Goal: Complete application form: Complete application form

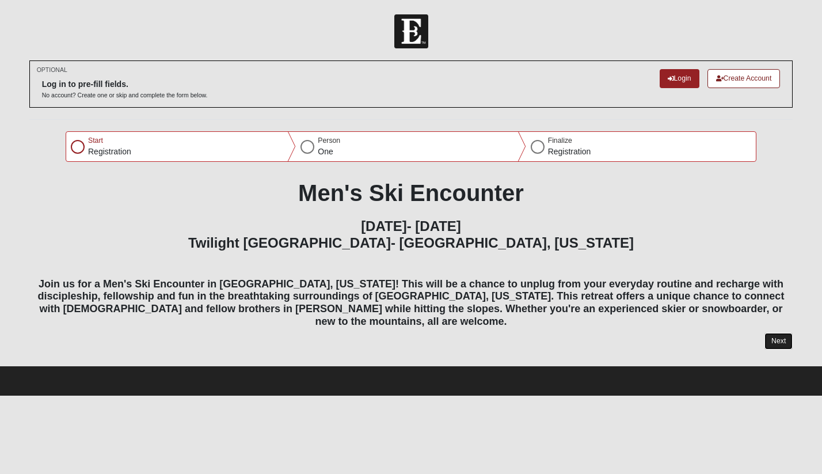
click at [777, 333] on button "Next" at bounding box center [778, 341] width 28 height 17
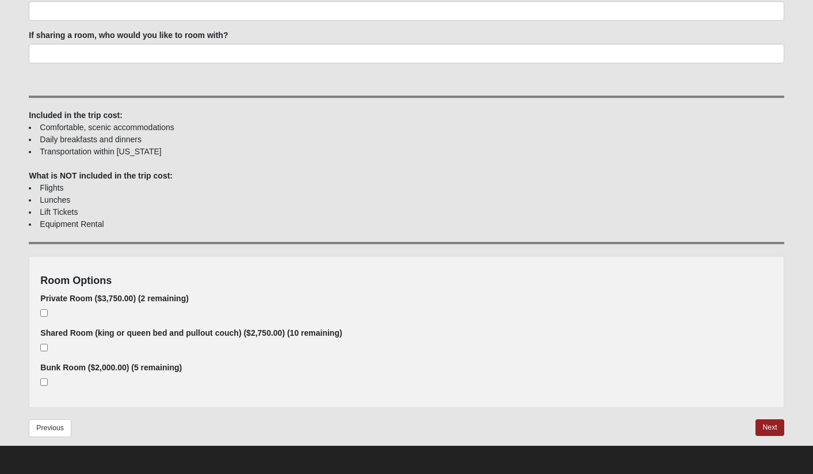
scroll to position [546, 0]
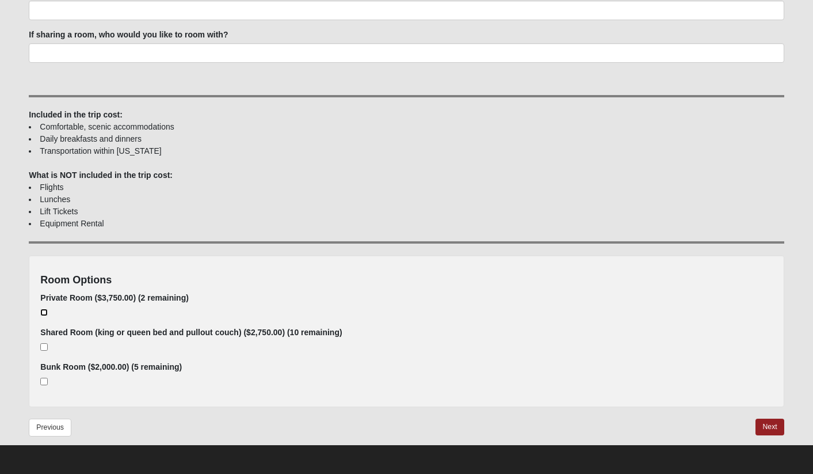
click at [44, 312] on input "checkbox" at bounding box center [43, 311] width 7 height 7
click at [46, 311] on input "checkbox" at bounding box center [43, 311] width 7 height 7
checkbox input "true"
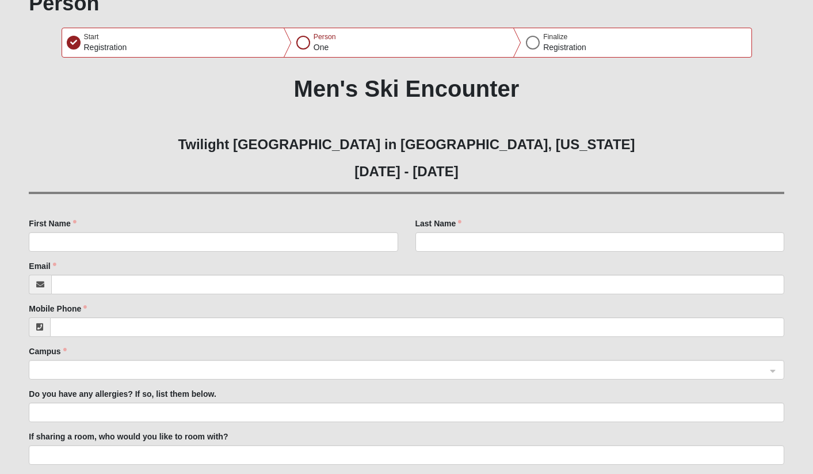
scroll to position [139, 0]
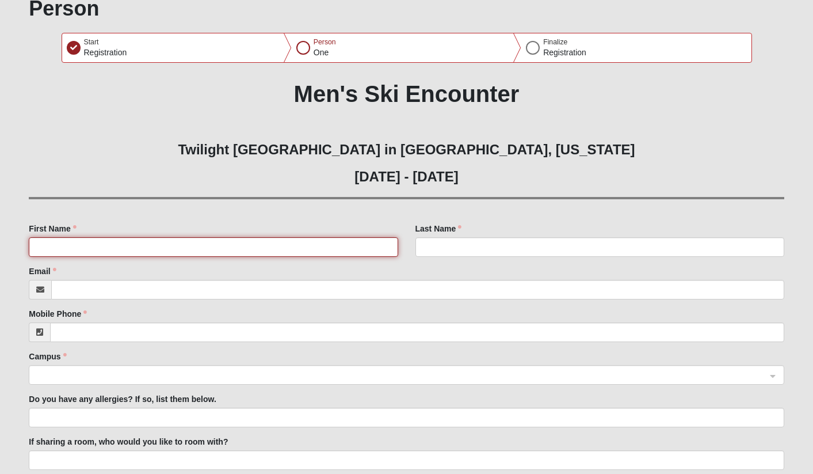
drag, startPoint x: 306, startPoint y: 246, endPoint x: 378, endPoint y: 245, distance: 72.5
click at [306, 246] on input "First Name" at bounding box center [213, 247] width 369 height 20
type input "Garri Lynn"
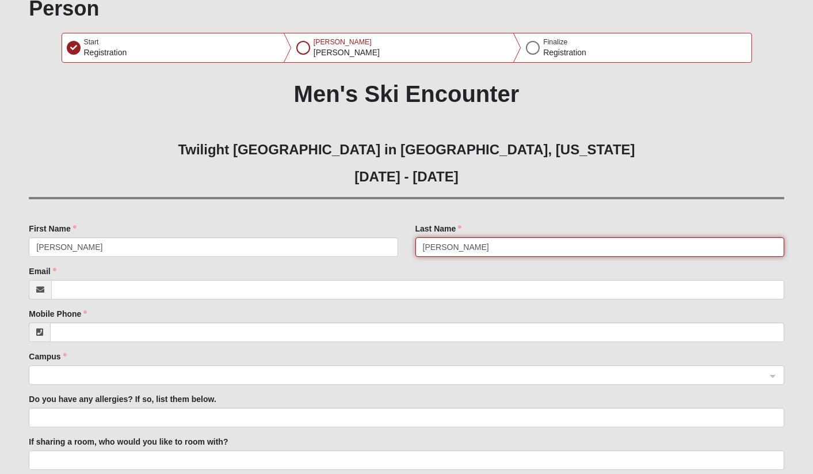
type input "[PERSON_NAME]"
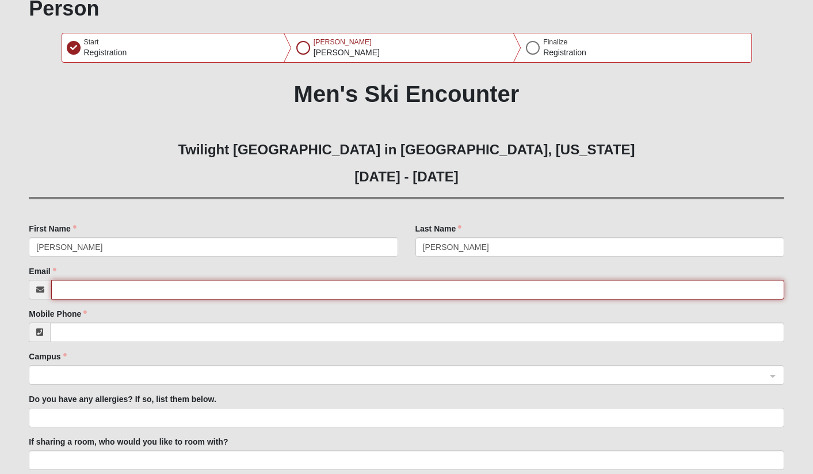
click at [459, 289] on input "Email" at bounding box center [417, 290] width 732 height 20
type input "[EMAIL_ADDRESS][PERSON_NAME][DOMAIN_NAME]"
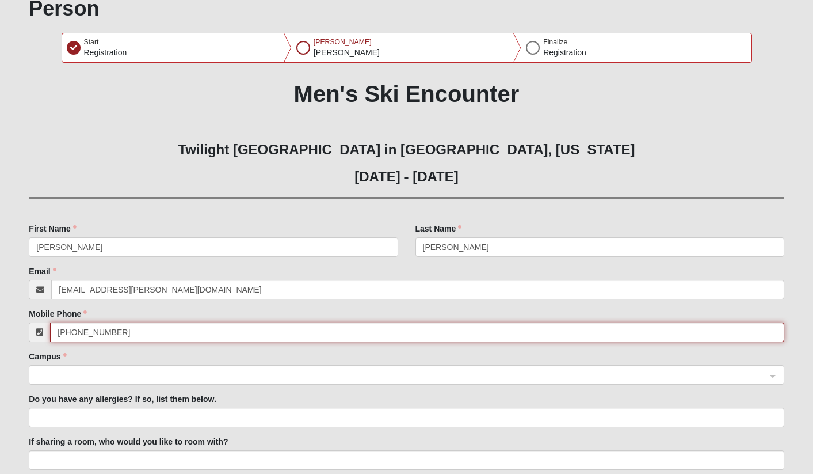
type input "[PHONE_NUMBER]"
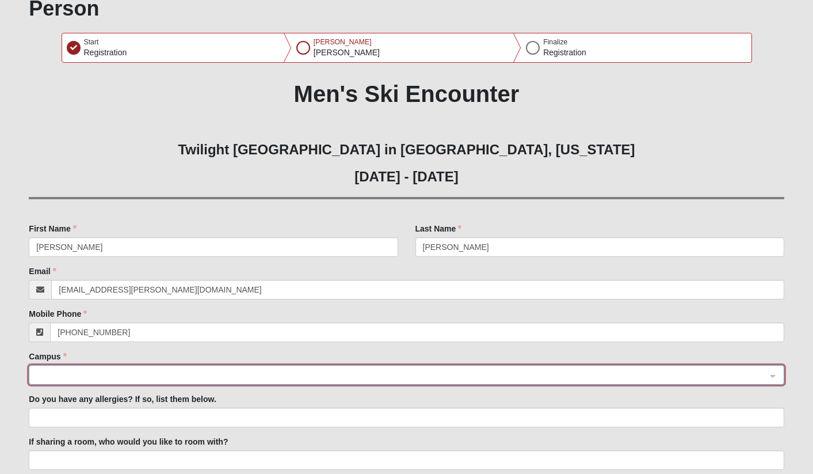
click at [477, 376] on span at bounding box center [401, 375] width 730 height 13
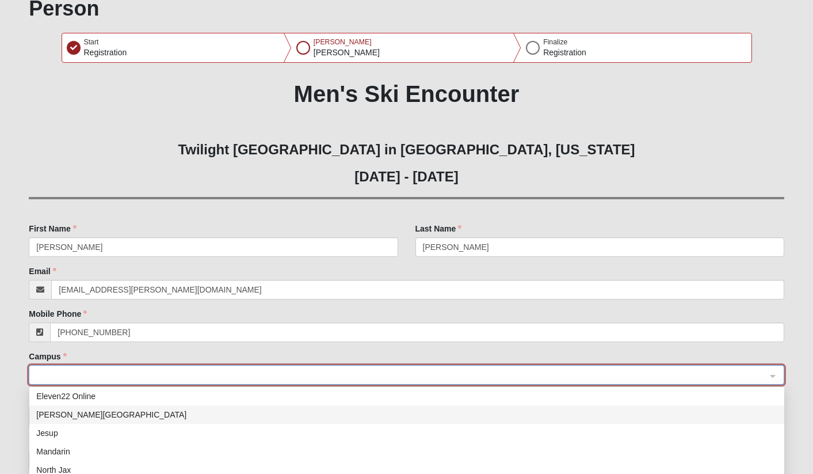
scroll to position [56, 0]
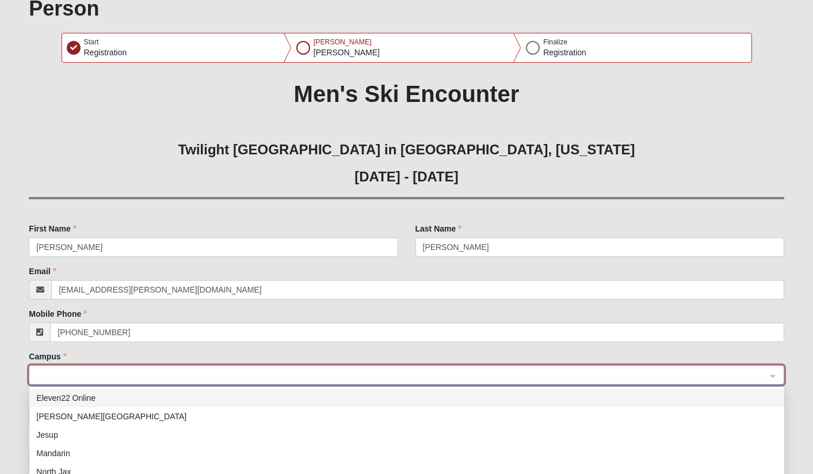
click at [437, 390] on div "Eleven22 Online" at bounding box center [406, 397] width 755 height 18
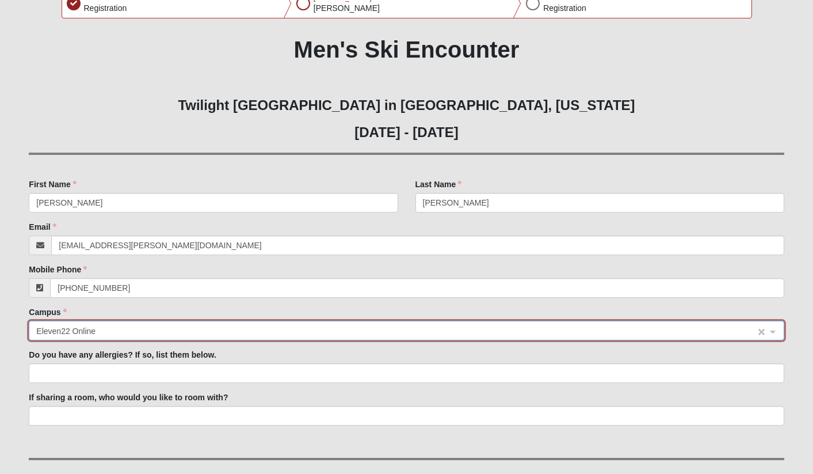
scroll to position [204, 0]
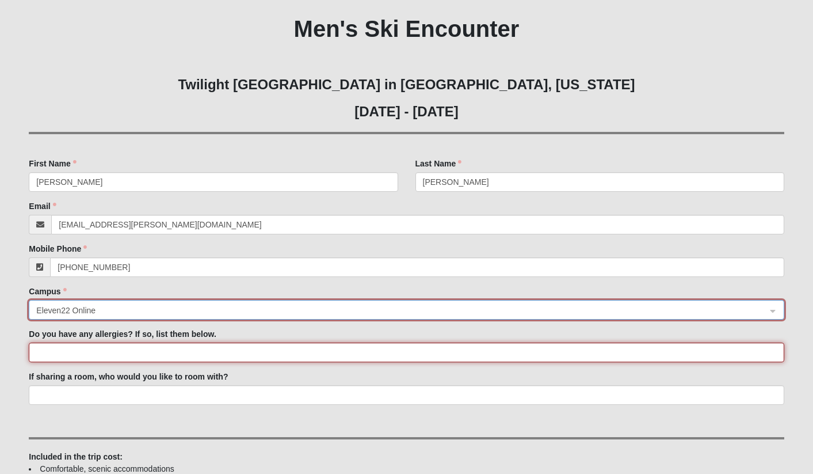
click at [299, 347] on input "Do you have any allergies? If so, list them below." at bounding box center [406, 352] width 755 height 20
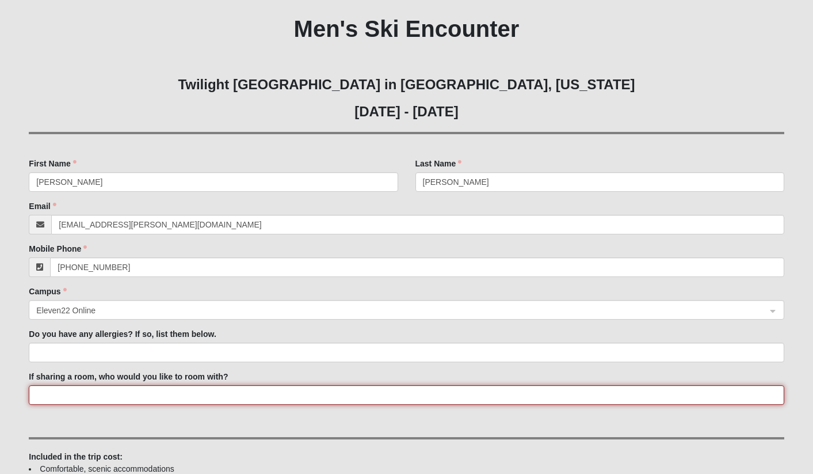
click at [214, 400] on input "If sharing a room, who would you like to room with?" at bounding box center [406, 395] width 755 height 20
type input "NA"
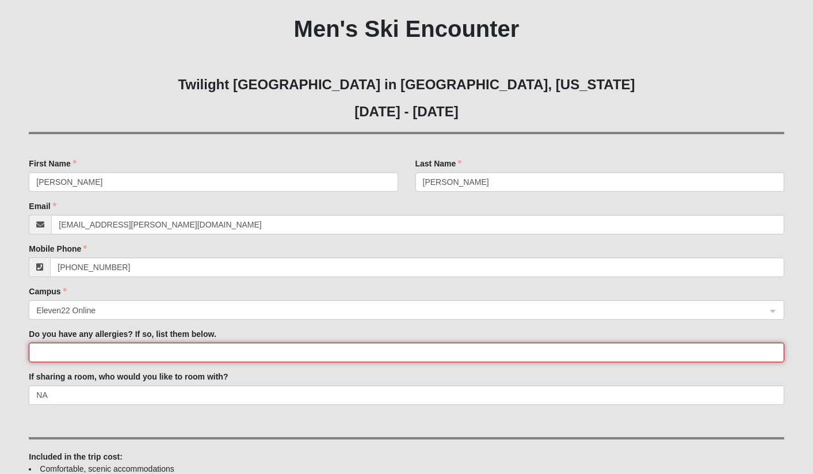
click at [163, 348] on input "Do you have any allergies? If so, list them below." at bounding box center [406, 352] width 755 height 20
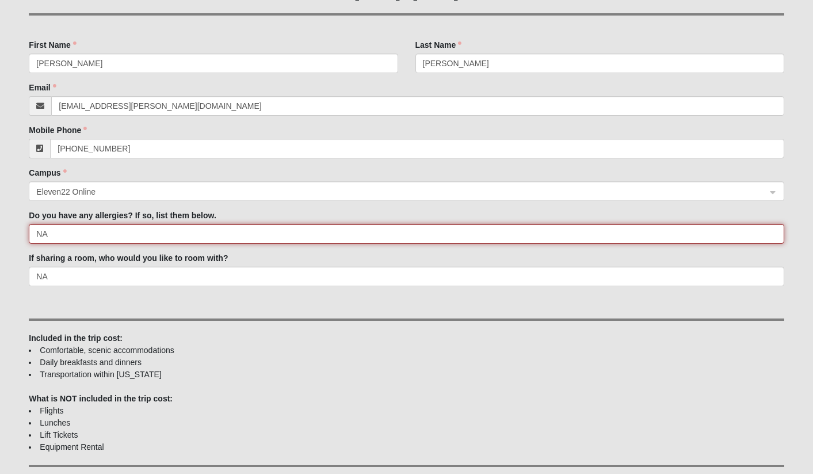
scroll to position [546, 0]
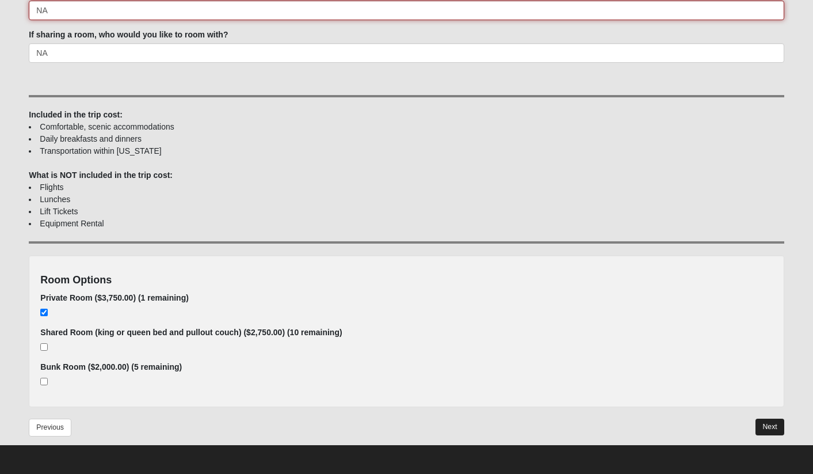
type input "NA"
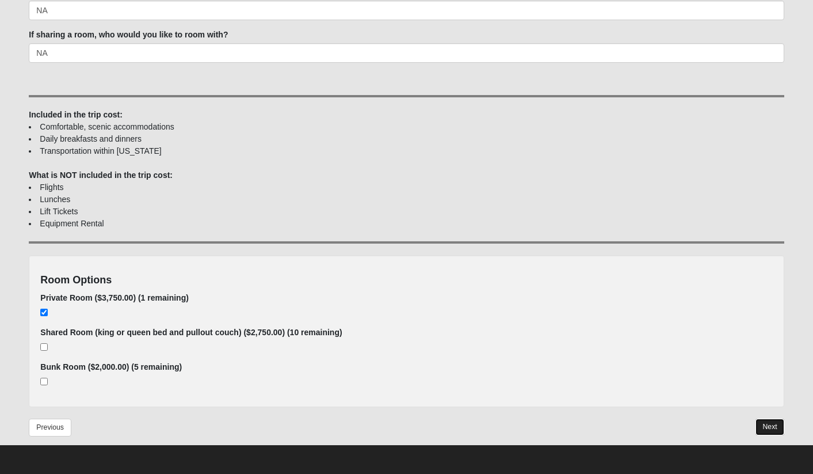
click at [771, 427] on button "Next" at bounding box center [769, 426] width 28 height 17
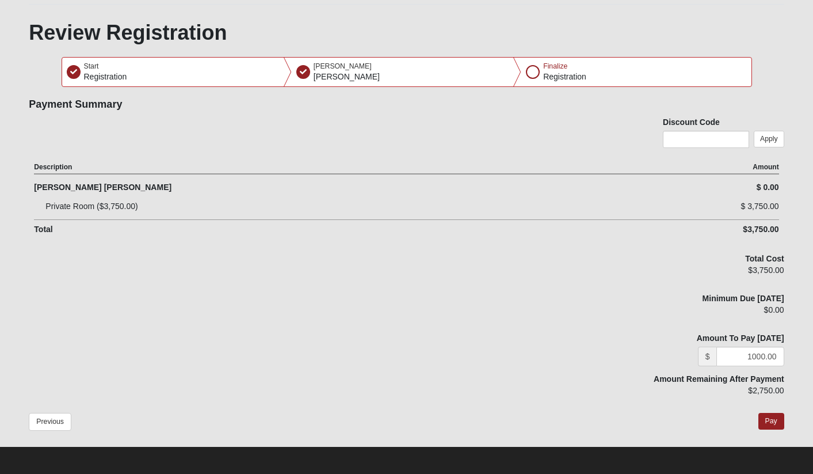
scroll to position [117, 0]
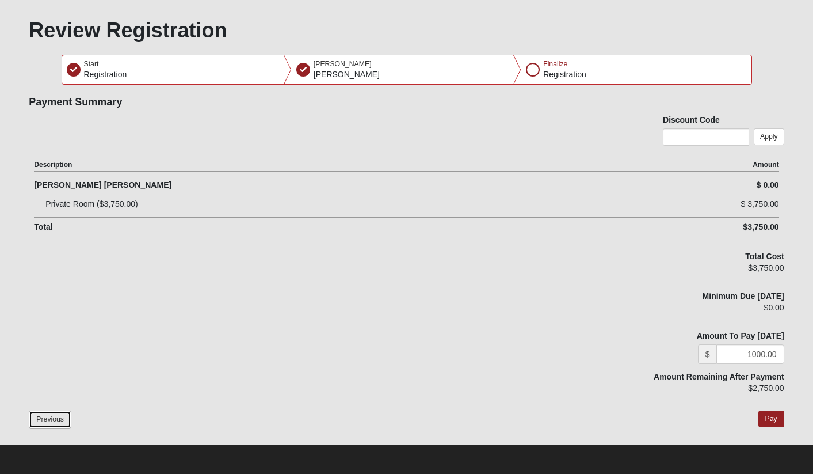
click at [60, 415] on button "Previous" at bounding box center [50, 419] width 43 height 18
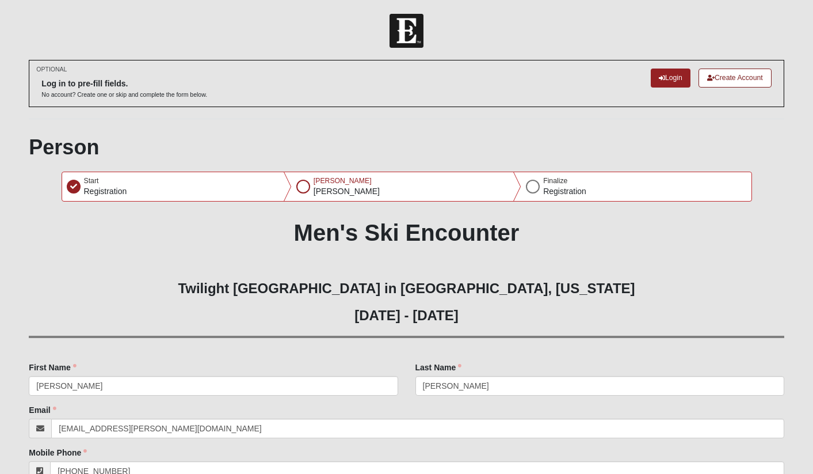
scroll to position [0, 0]
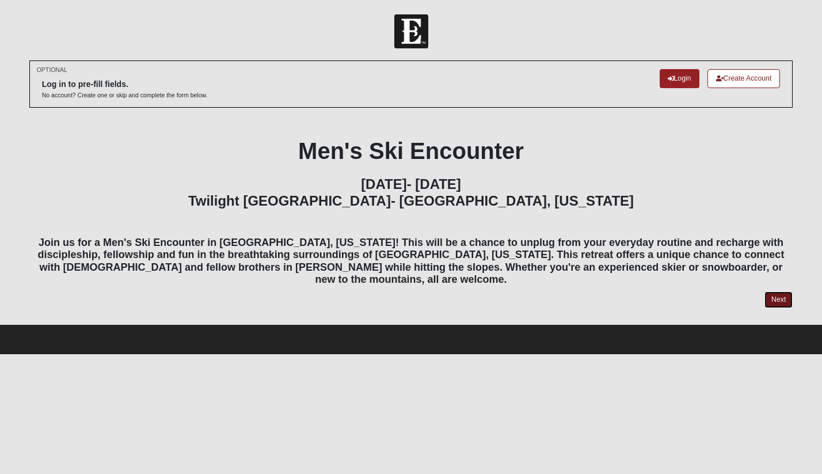
click at [773, 291] on link "Next" at bounding box center [778, 299] width 28 height 17
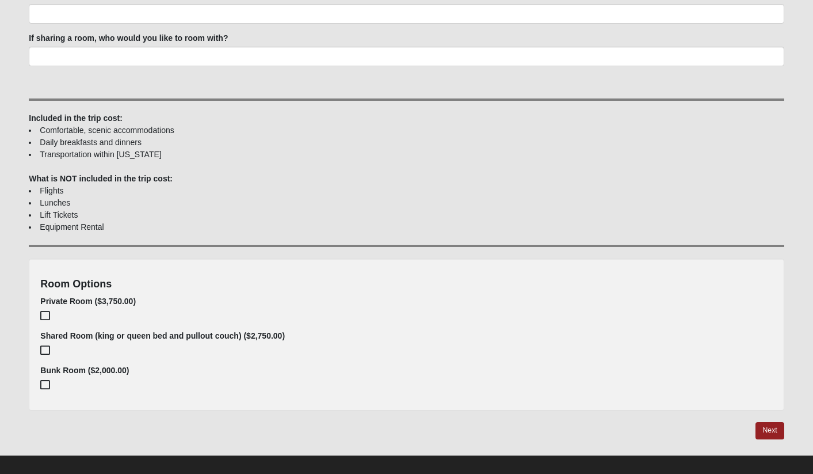
scroll to position [545, 0]
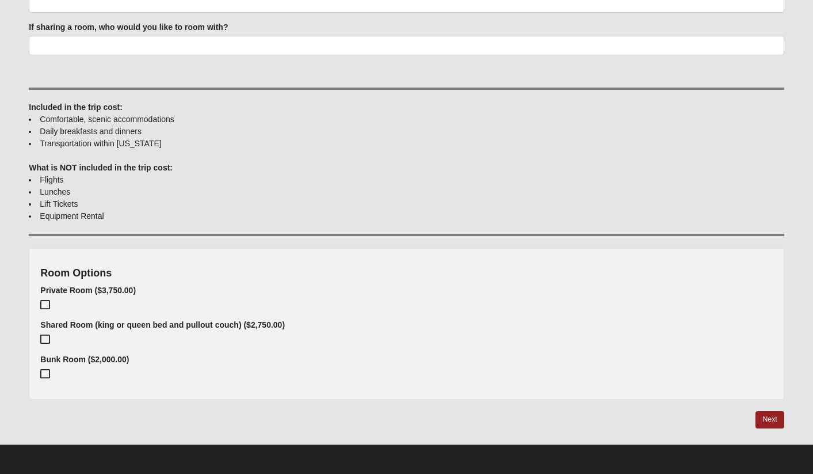
click at [47, 302] on icon at bounding box center [44, 304] width 9 height 8
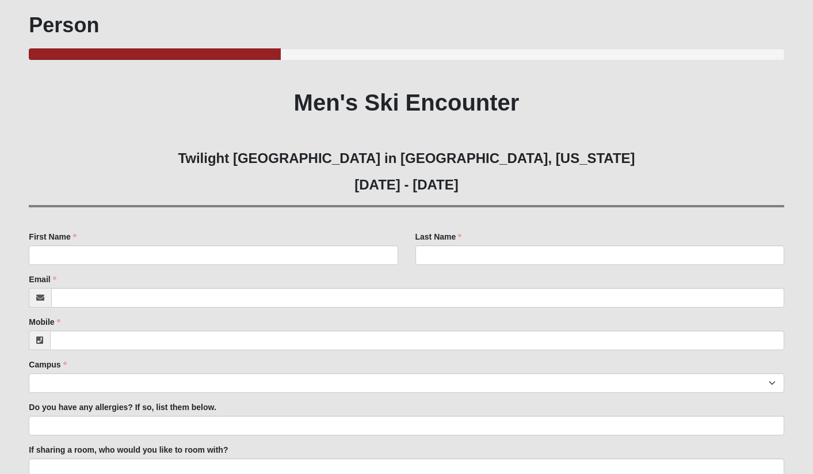
scroll to position [90, 0]
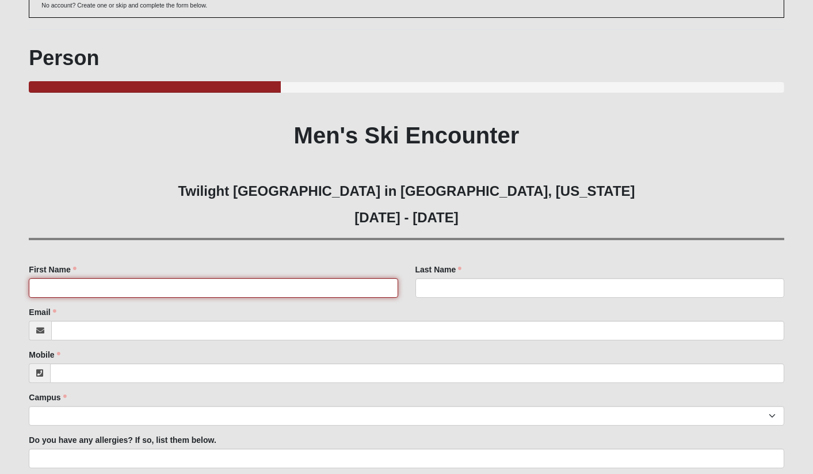
click at [220, 288] on input "First Name" at bounding box center [213, 288] width 369 height 20
type input "Garri"
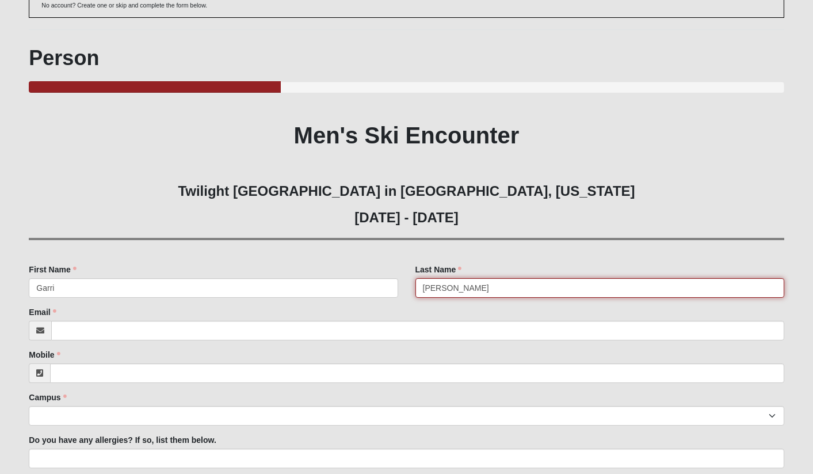
type input "[PERSON_NAME]"
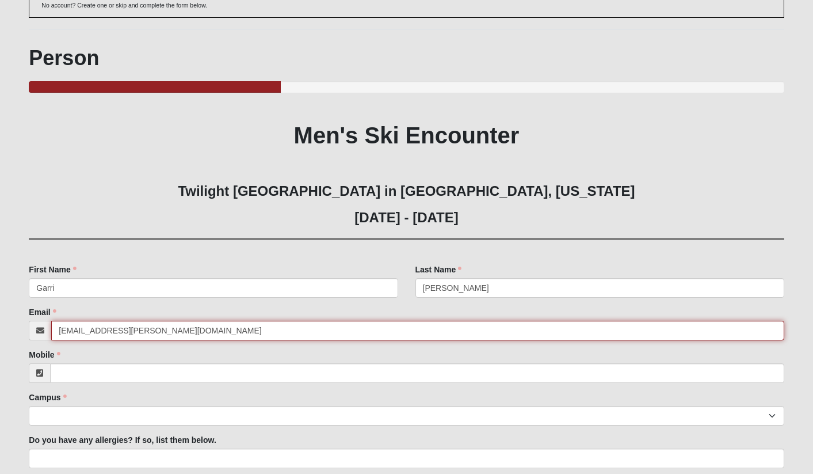
type input "[EMAIL_ADDRESS][PERSON_NAME][DOMAIN_NAME]"
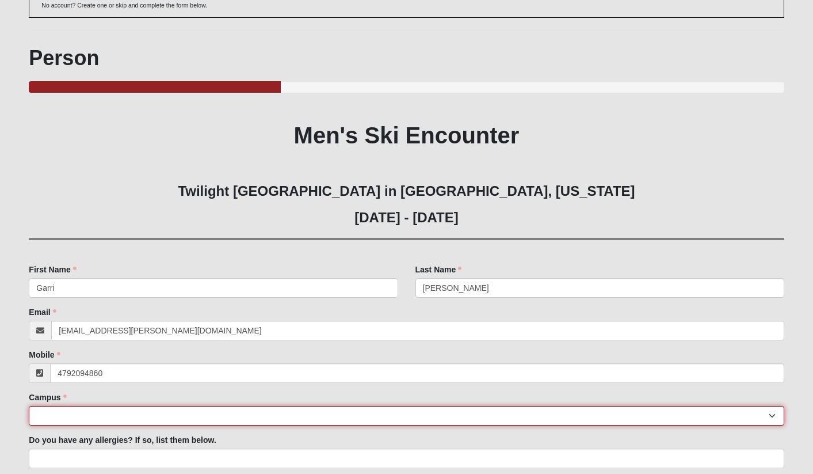
type input "[PHONE_NUMBER]"
select select "10"
click at [29, 406] on select "[GEOGRAPHIC_DATA] [GEOGRAPHIC_DATA] (Coming Soon) Eleven22 Online [PERSON_NAME]…" at bounding box center [406, 416] width 755 height 20
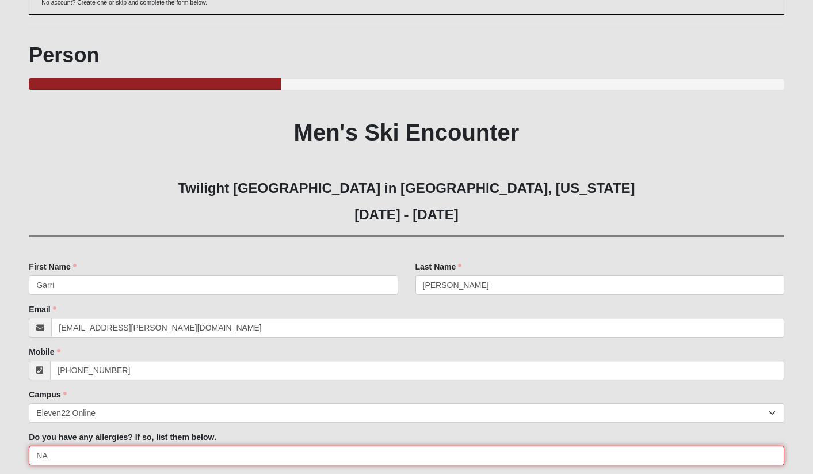
scroll to position [239, 0]
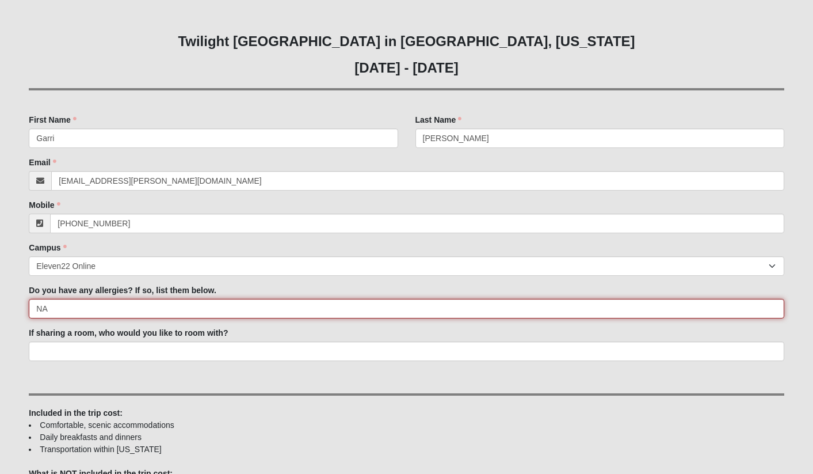
type input "NA"
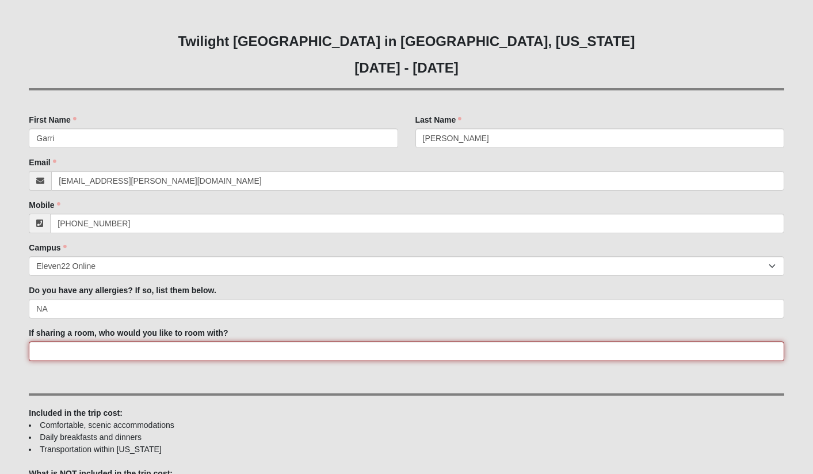
click at [144, 352] on input "If sharing a room, who would you like to room with?" at bounding box center [406, 351] width 755 height 20
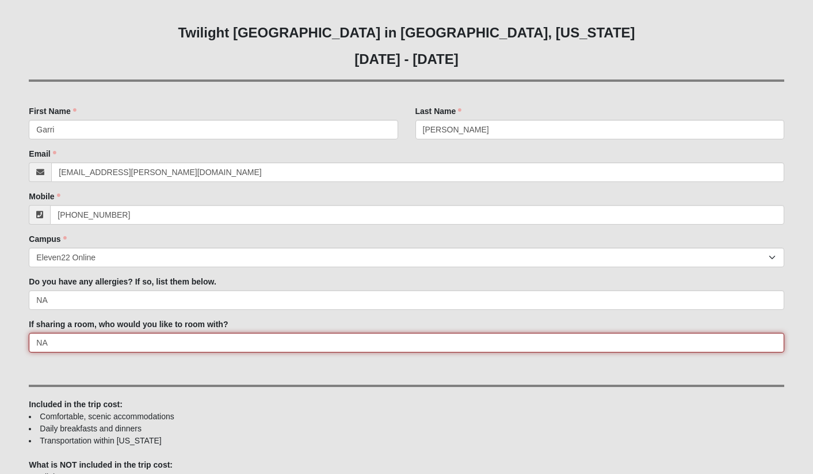
scroll to position [545, 0]
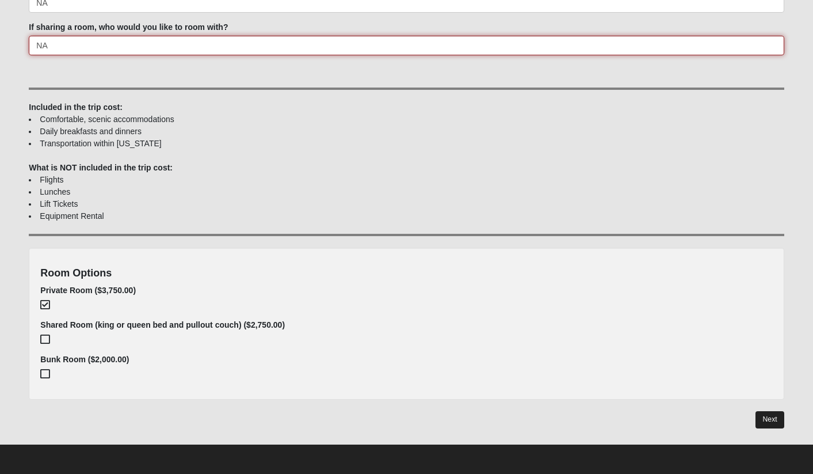
type input "NA"
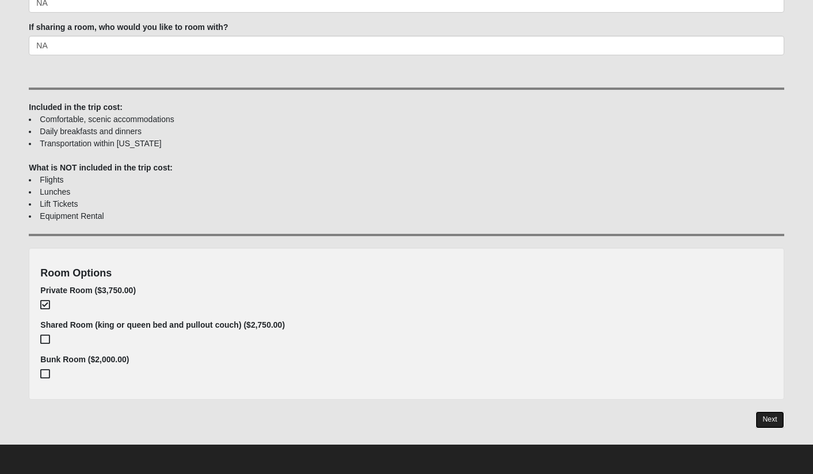
click at [772, 418] on link "Next" at bounding box center [769, 419] width 28 height 17
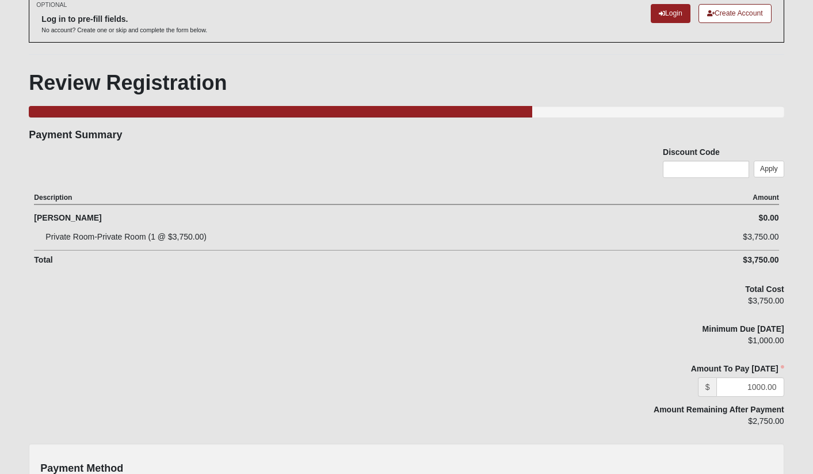
scroll to position [63, 0]
